Goal: Task Accomplishment & Management: Complete application form

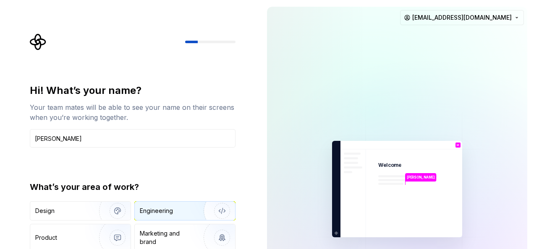
type input "[PERSON_NAME]"
click at [167, 212] on div "Engineering" at bounding box center [156, 211] width 33 height 8
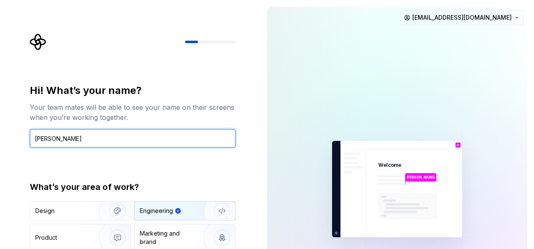
click at [188, 141] on input "[PERSON_NAME]" at bounding box center [133, 138] width 206 height 18
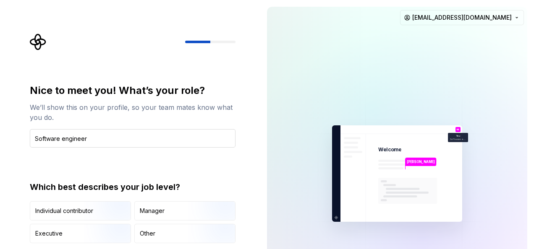
type input "Software engineer"
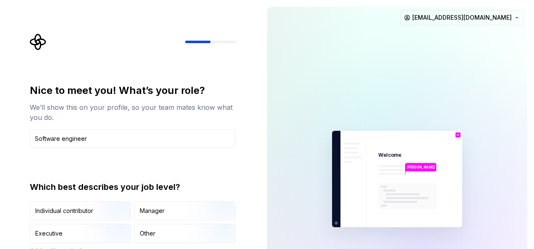
click at [232, 168] on div "Nice to meet you! What’s your role? We’ll show this on your profile, so your te…" at bounding box center [133, 169] width 206 height 170
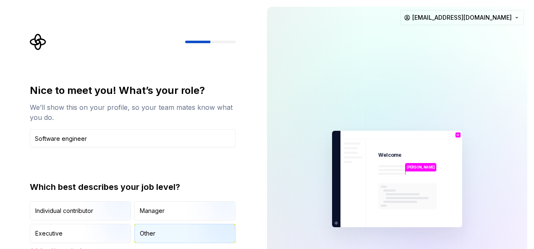
click at [173, 228] on div "Other" at bounding box center [185, 234] width 100 height 18
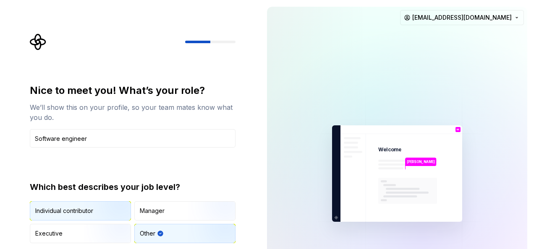
click at [107, 206] on img "button" at bounding box center [111, 222] width 54 height 56
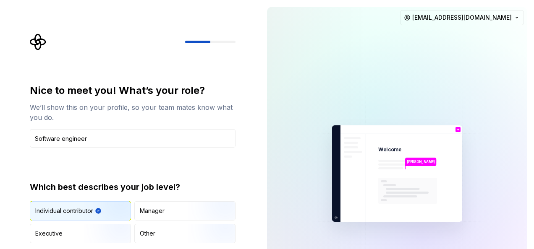
type button "IndividualContributor"
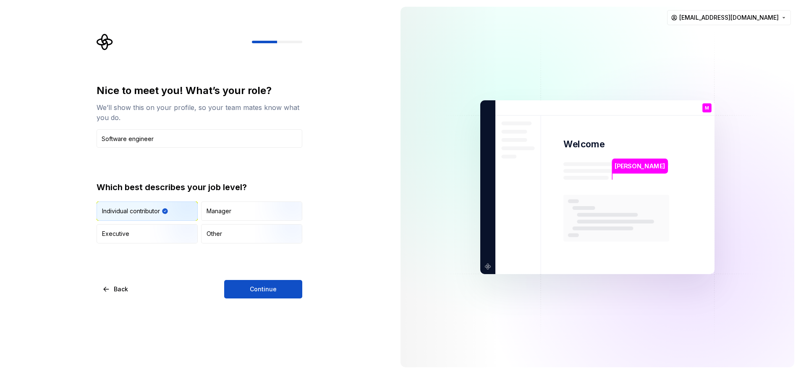
drag, startPoint x: 476, startPoint y: 2, endPoint x: 351, endPoint y: 269, distance: 294.9
click at [351, 249] on div "Nice to meet you! What’s your role? We’ll show this on your profile, so your te…" at bounding box center [197, 187] width 394 height 374
click at [286, 249] on button "Continue" at bounding box center [263, 289] width 78 height 18
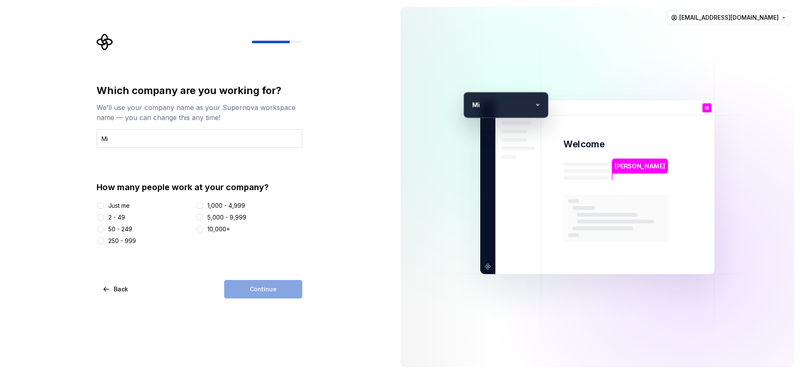
type input "M"
click at [198, 147] on input "text" at bounding box center [200, 138] width 206 height 18
type input "B"
type input "M3M Technolgies"
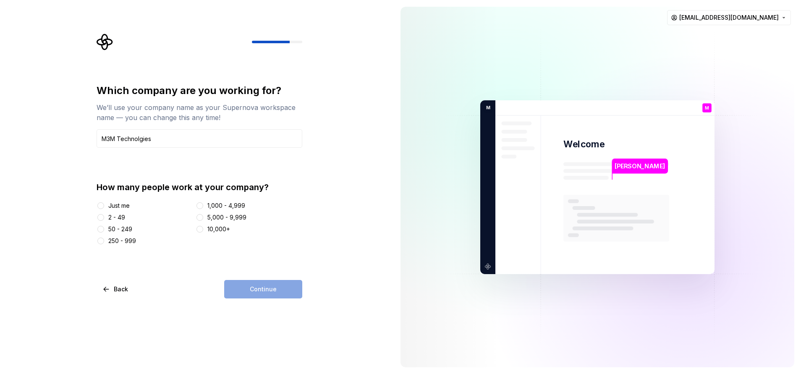
drag, startPoint x: 107, startPoint y: 205, endPoint x: 101, endPoint y: 206, distance: 6.8
click at [101, 206] on div "Just me" at bounding box center [145, 206] width 96 height 8
click at [101, 206] on button "Just me" at bounding box center [100, 205] width 7 height 7
click at [239, 249] on button "Continue" at bounding box center [263, 289] width 78 height 18
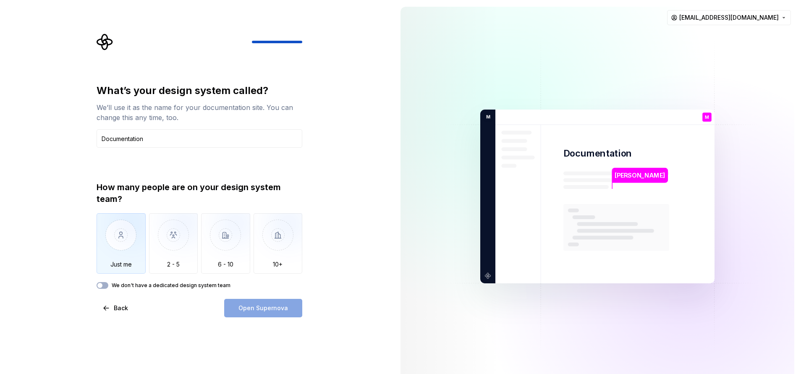
type input "Documentation"
click at [123, 244] on img "button" at bounding box center [121, 241] width 49 height 56
click at [247, 249] on span "Open Supernova" at bounding box center [263, 308] width 50 height 8
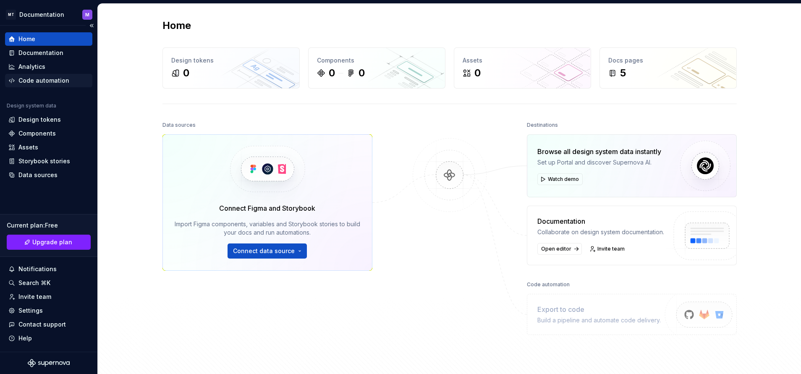
click at [44, 76] on div "Code automation" at bounding box center [43, 80] width 51 height 8
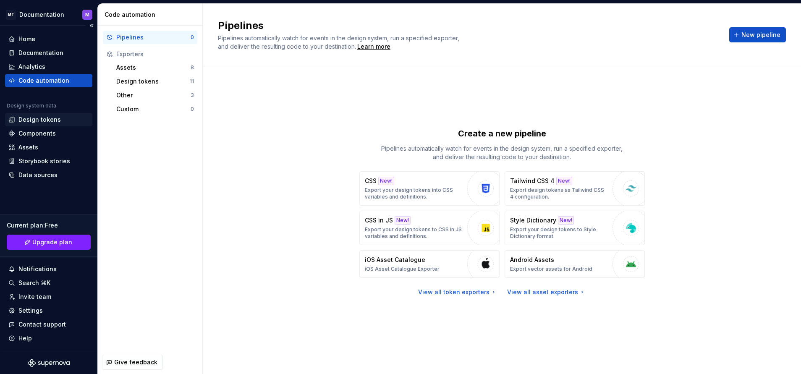
click at [52, 118] on div "Design tokens" at bounding box center [39, 119] width 42 height 8
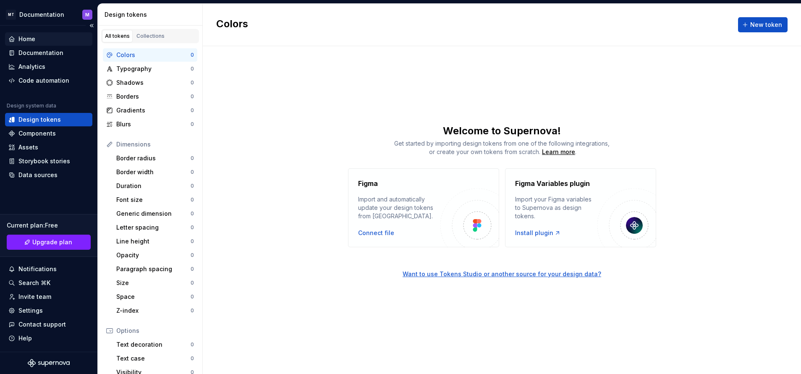
click at [48, 40] on div "Home" at bounding box center [48, 39] width 81 height 8
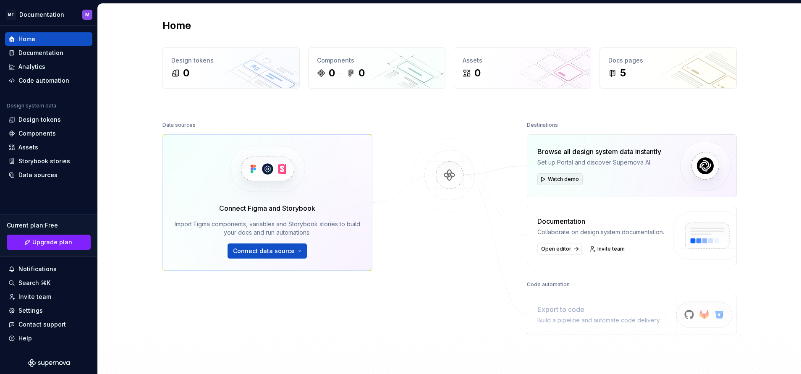
click at [534, 178] on button "Watch demo" at bounding box center [559, 179] width 45 height 12
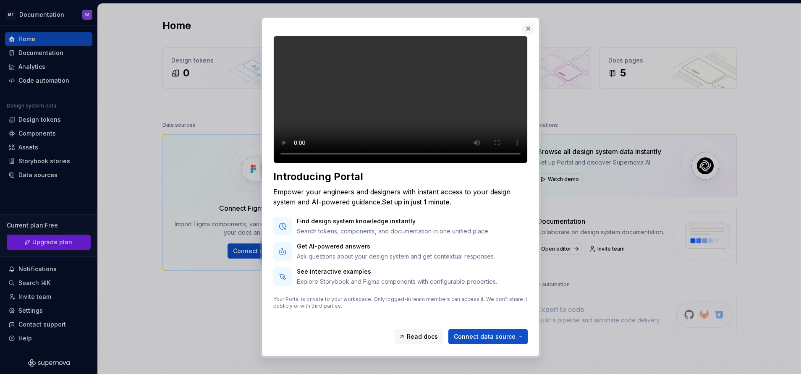
click at [529, 26] on button "button" at bounding box center [528, 29] width 12 height 12
